Goal: Task Accomplishment & Management: Complete application form

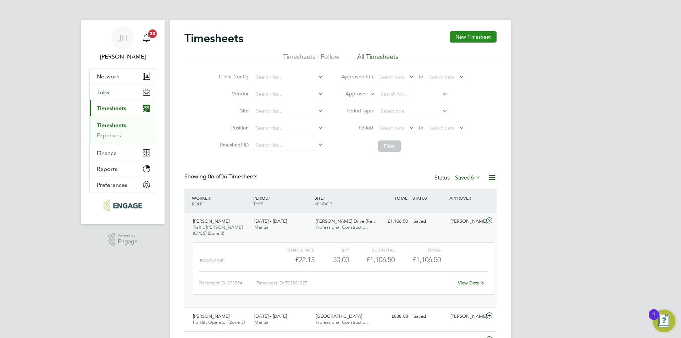
click at [479, 36] on button "New Timesheet" at bounding box center [473, 36] width 47 height 11
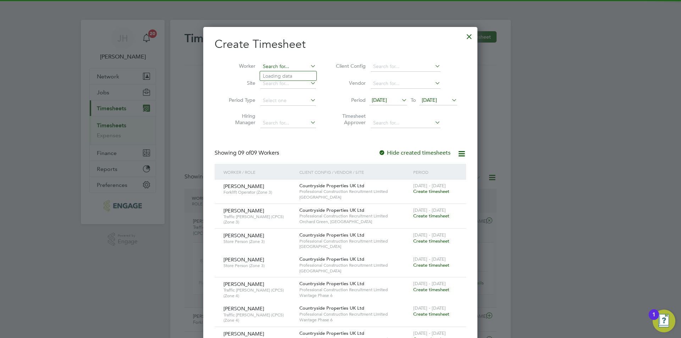
click at [282, 66] on input at bounding box center [288, 67] width 56 height 10
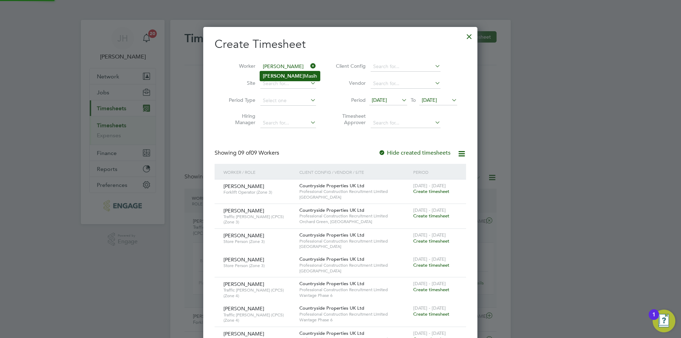
click at [290, 72] on li "[PERSON_NAME]" at bounding box center [290, 76] width 60 height 10
type input "[PERSON_NAME]"
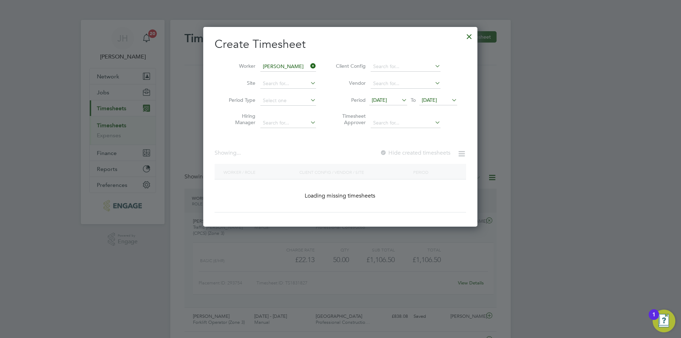
scroll to position [4, 4]
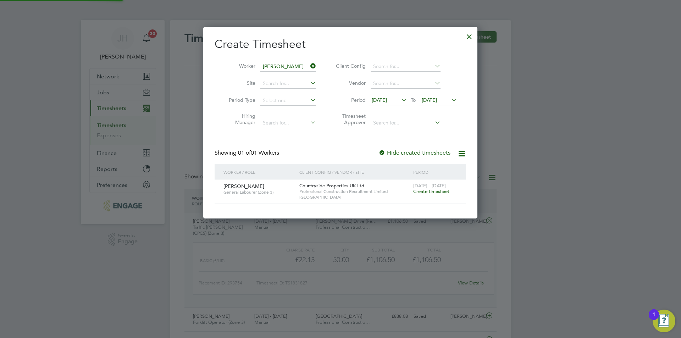
click at [442, 193] on span "Create timesheet" at bounding box center [431, 191] width 36 height 6
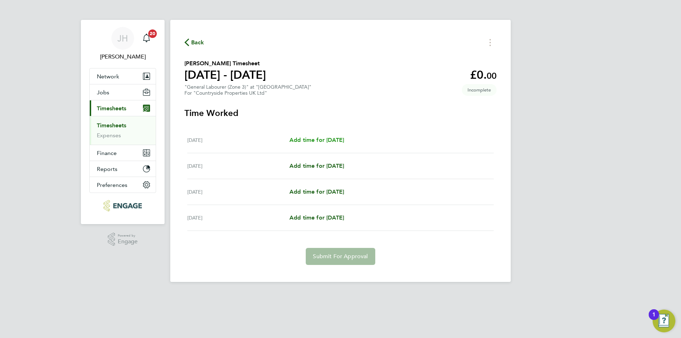
click at [343, 143] on span "Add time for [DATE]" at bounding box center [317, 140] width 55 height 7
select select "30"
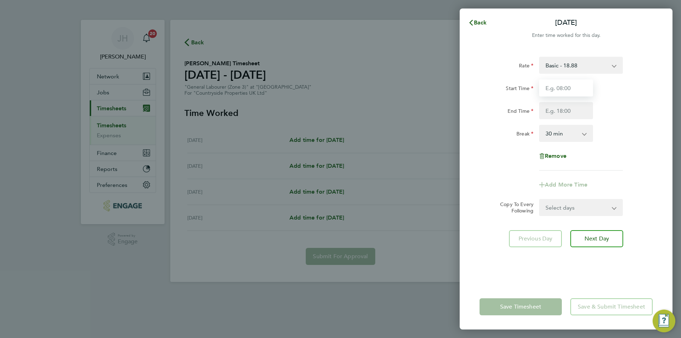
click at [581, 89] on input "Start Time" at bounding box center [566, 87] width 54 height 17
type input "07:30"
type input "17:00"
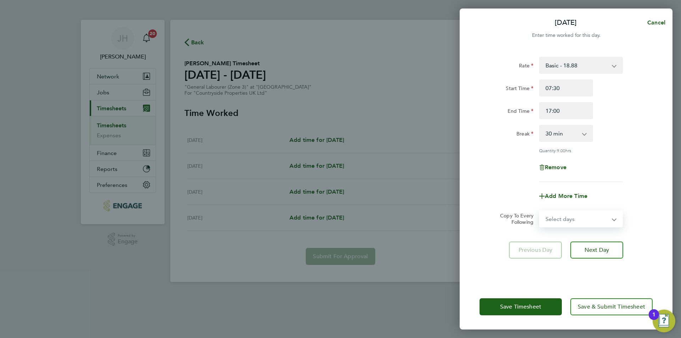
click at [585, 214] on select "Select days Day [DATE] [DATE] [DATE]" at bounding box center [577, 219] width 75 height 16
select select "DAY"
click at [540, 211] on select "Select days Day [DATE] [DATE] [DATE]" at bounding box center [577, 219] width 75 height 16
select select "[DATE]"
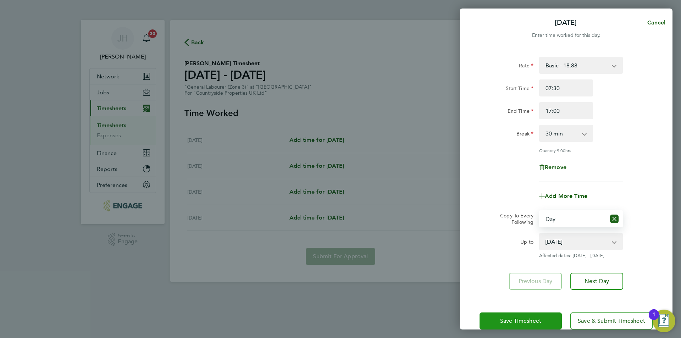
click at [544, 317] on button "Save Timesheet" at bounding box center [521, 321] width 82 height 17
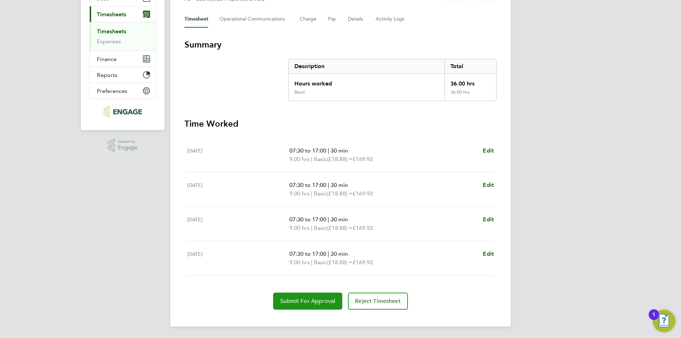
click at [305, 300] on span "Submit For Approval" at bounding box center [307, 301] width 55 height 7
click at [535, 163] on div "[PERSON_NAME] Notifications 20 Applications: Network Team Members Businesses Si…" at bounding box center [340, 122] width 681 height 432
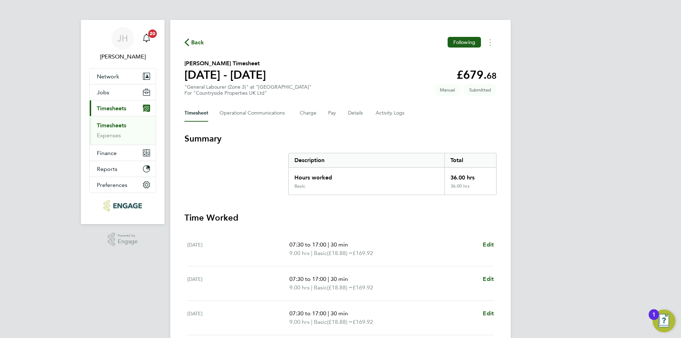
click at [189, 44] on span "Back" at bounding box center [195, 42] width 20 height 7
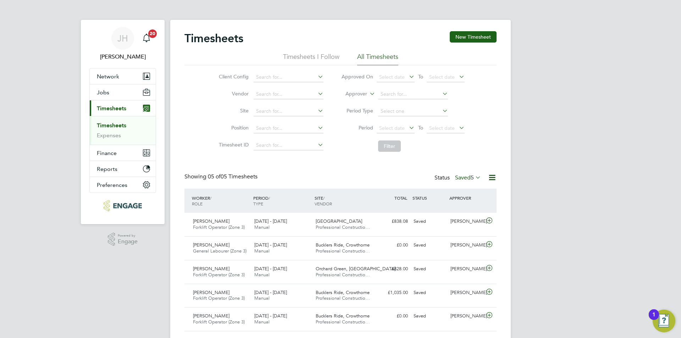
click at [471, 179] on span "5" at bounding box center [472, 177] width 3 height 7
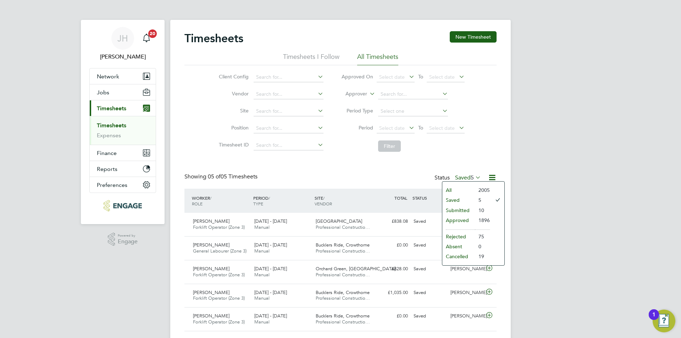
click at [466, 221] on li "Approved" at bounding box center [458, 220] width 33 height 10
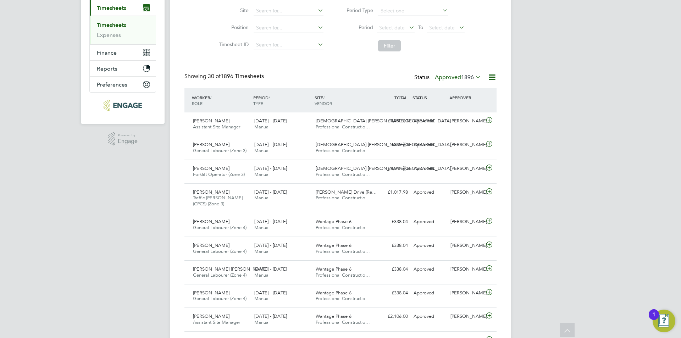
click at [459, 75] on label "Approved 1896" at bounding box center [458, 77] width 46 height 7
click at [455, 114] on li "Submitted" at bounding box center [449, 110] width 33 height 10
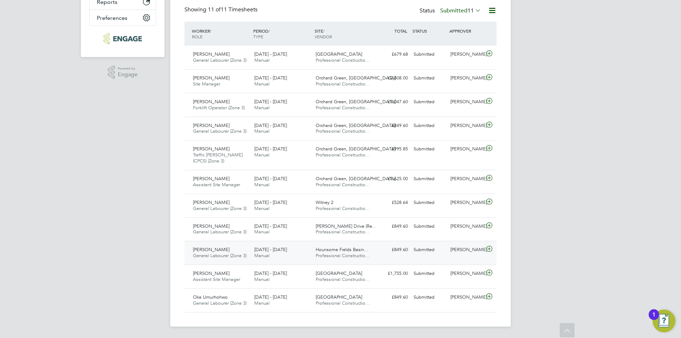
click at [474, 250] on div "[PERSON_NAME]" at bounding box center [466, 250] width 37 height 12
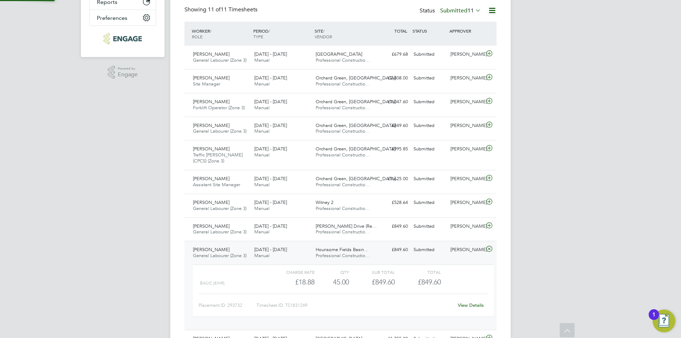
click at [471, 307] on link "View Details" at bounding box center [471, 305] width 26 height 6
click at [487, 250] on icon at bounding box center [489, 249] width 9 height 6
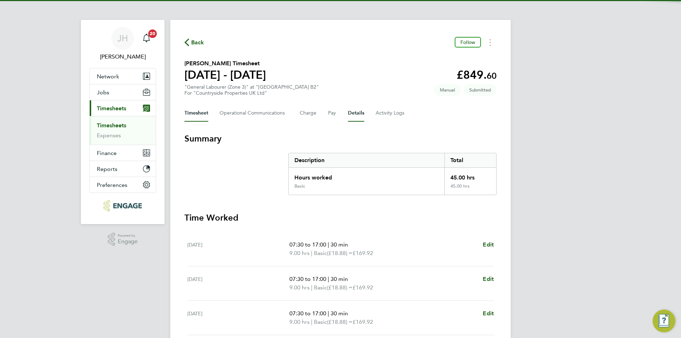
click at [361, 110] on button "Details" at bounding box center [356, 113] width 16 height 17
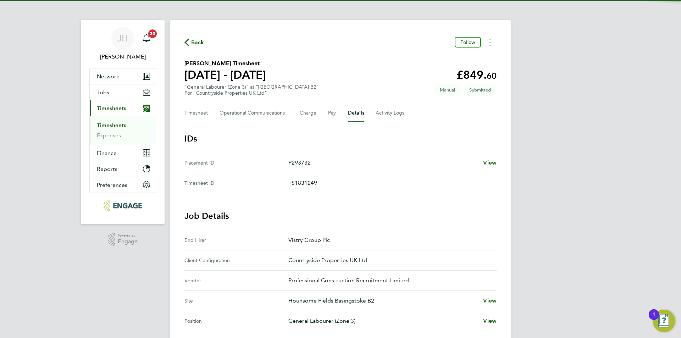
scroll to position [240, 0]
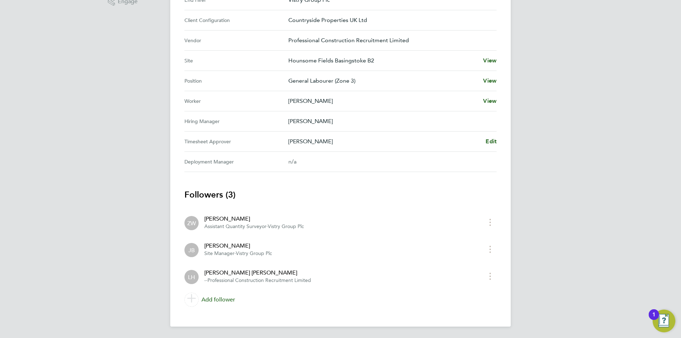
click at [485, 141] on div "[PERSON_NAME] Edit" at bounding box center [392, 141] width 208 height 9
click at [489, 140] on span "Edit" at bounding box center [491, 141] width 11 height 7
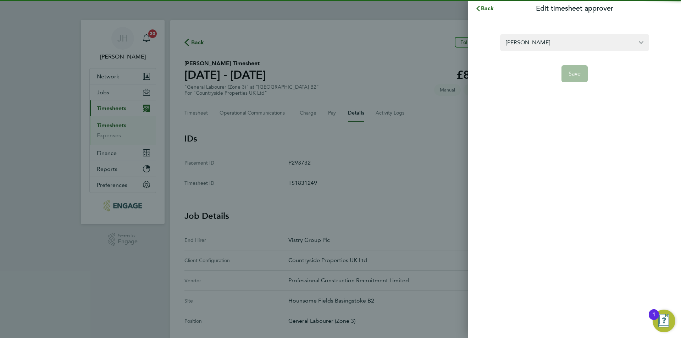
click at [559, 26] on section "James Berry Save" at bounding box center [574, 54] width 173 height 57
click at [557, 40] on input "[PERSON_NAME]" at bounding box center [574, 42] width 149 height 17
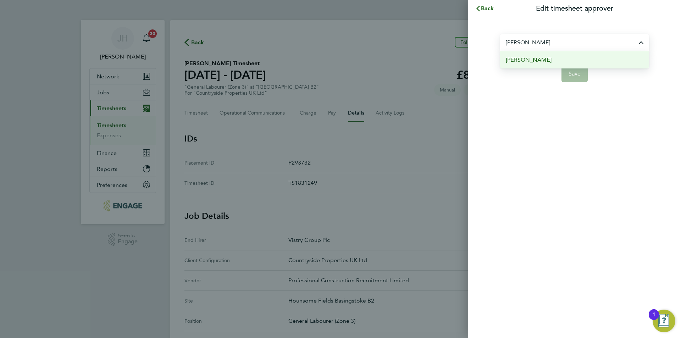
click at [555, 55] on li "Wayne Harris" at bounding box center [574, 59] width 149 height 17
type input "Wayne Harris"
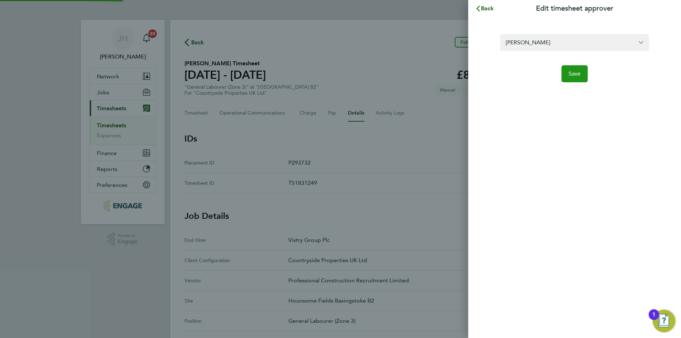
click at [570, 75] on span "Save" at bounding box center [575, 73] width 12 height 7
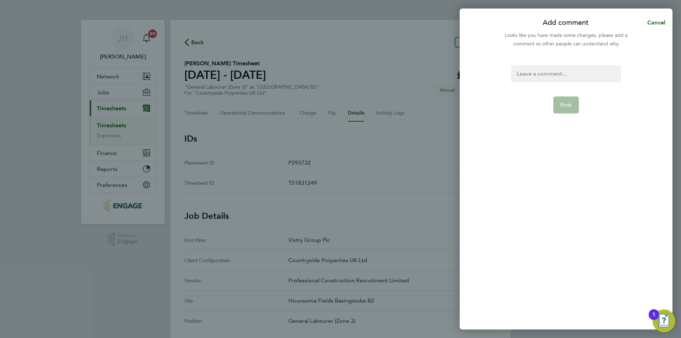
click at [546, 73] on div at bounding box center [566, 73] width 110 height 17
click at [534, 75] on div at bounding box center [566, 73] width 110 height 17
click at [557, 98] on button "Post" at bounding box center [567, 105] width 26 height 17
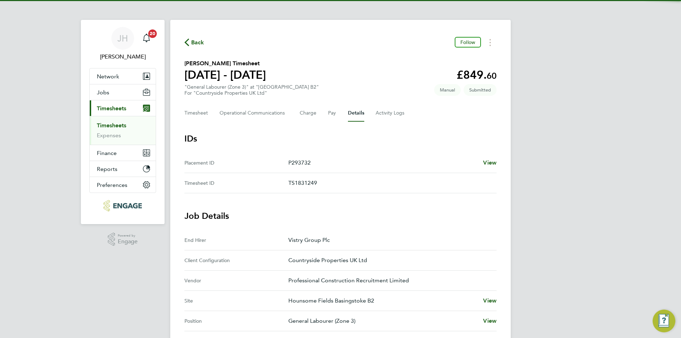
click at [461, 154] on ID "Placement ID P293732 View" at bounding box center [341, 163] width 312 height 20
